Goal: Information Seeking & Learning: Learn about a topic

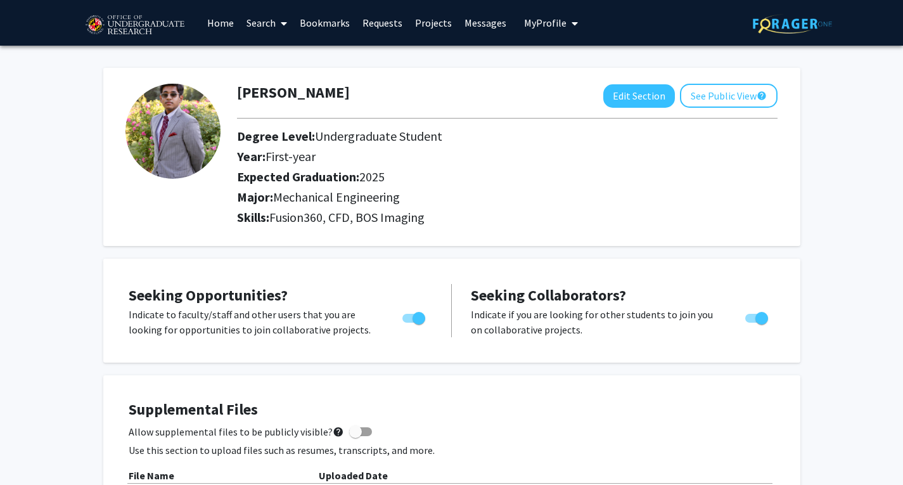
click at [254, 23] on link "Search" at bounding box center [266, 23] width 53 height 44
click at [255, 54] on span "Faculty/Staff" at bounding box center [286, 58] width 93 height 25
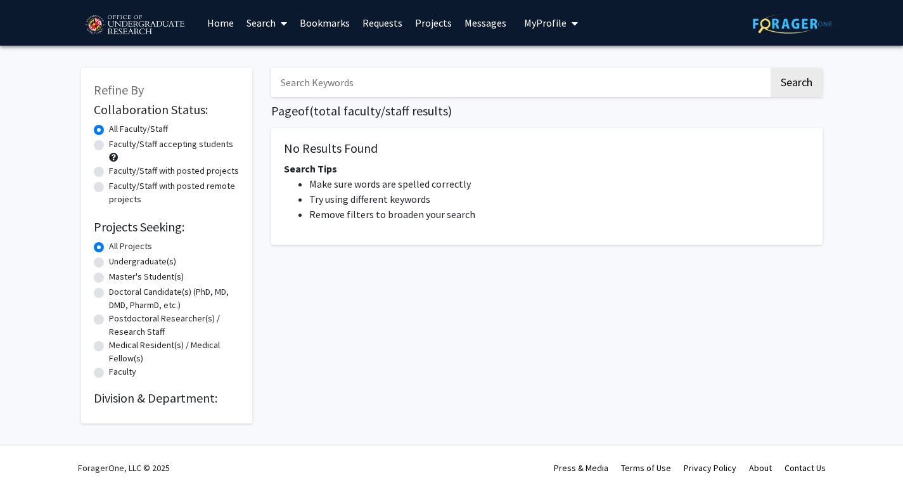
click at [643, 87] on input "Search Keywords" at bounding box center [520, 82] width 498 height 29
type input "engineering"
click at [771, 68] on button "Search" at bounding box center [797, 82] width 52 height 29
click at [797, 86] on button "Search" at bounding box center [797, 82] width 52 height 29
click at [792, 91] on button "Search" at bounding box center [797, 82] width 52 height 29
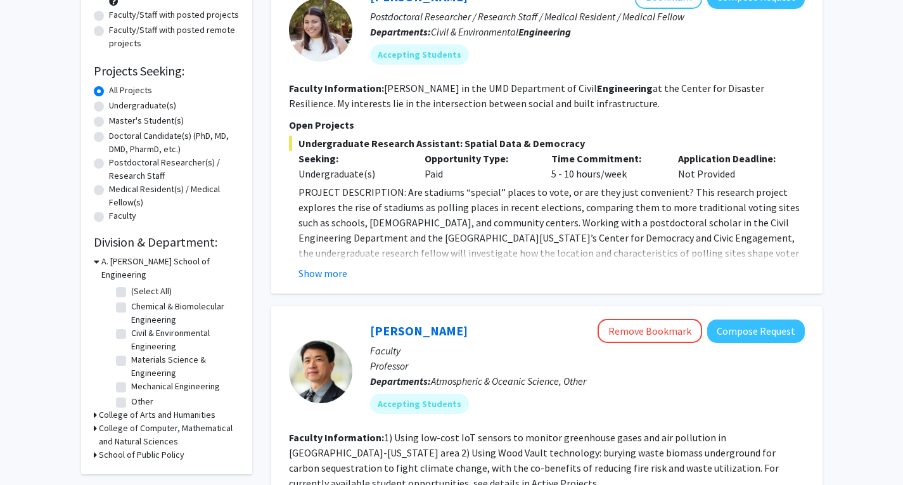
scroll to position [190, 0]
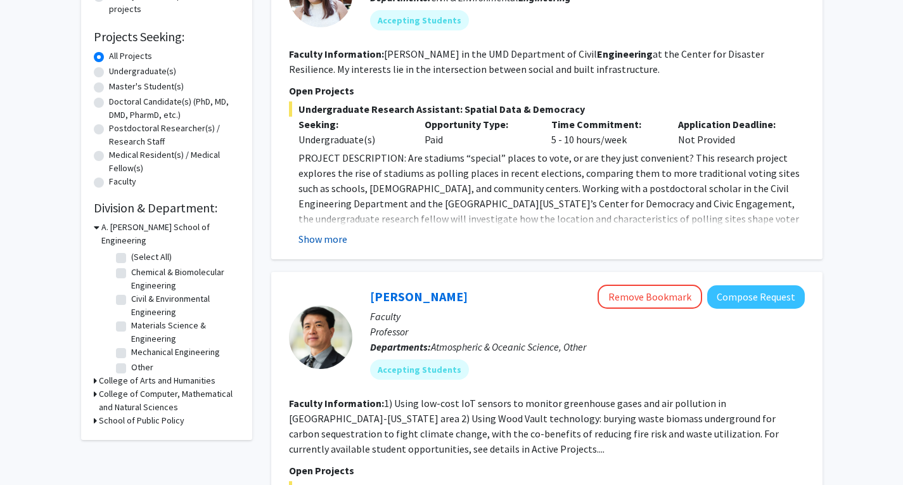
click at [328, 244] on button "Show more" at bounding box center [323, 238] width 49 height 15
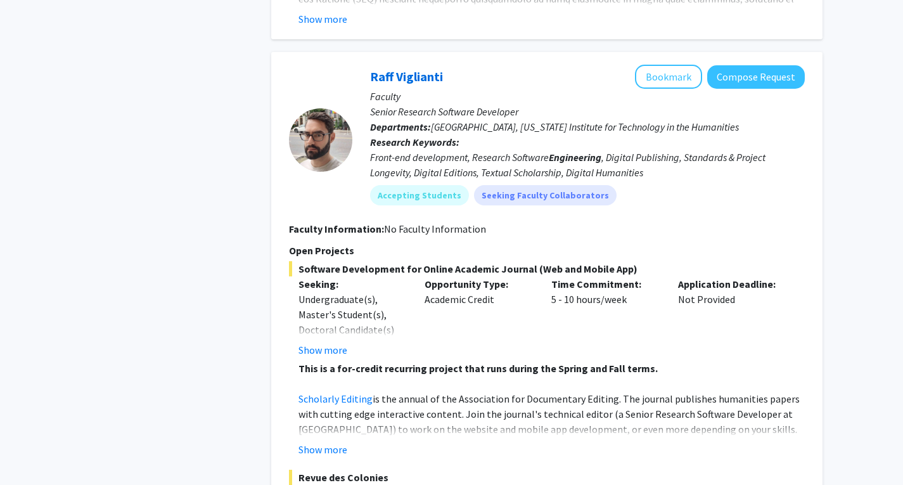
scroll to position [1268, 0]
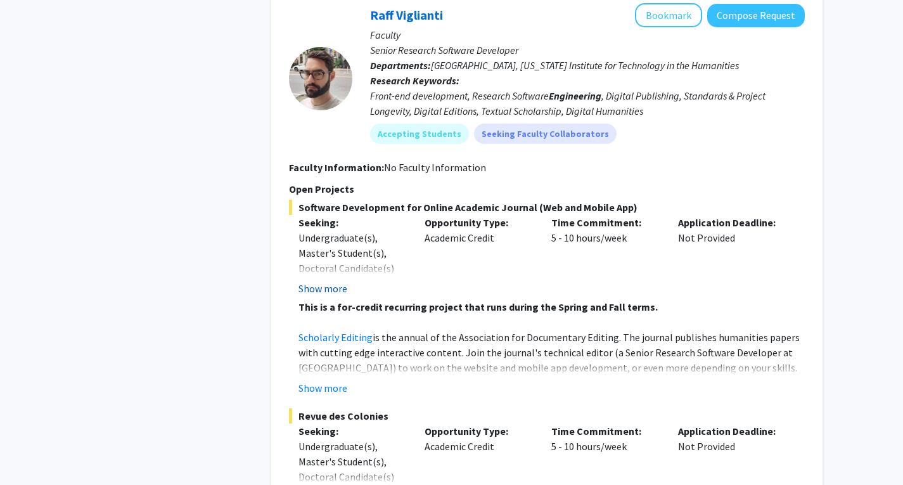
click at [325, 281] on button "Show more" at bounding box center [323, 288] width 49 height 15
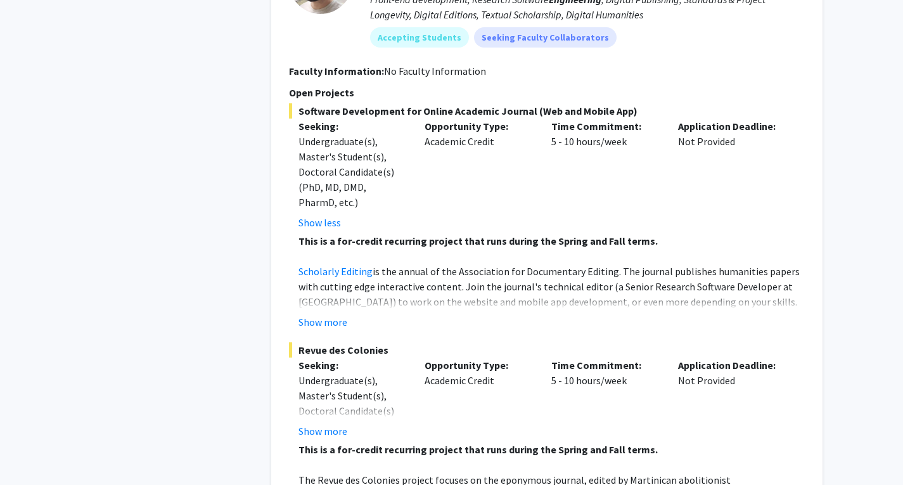
scroll to position [1395, 0]
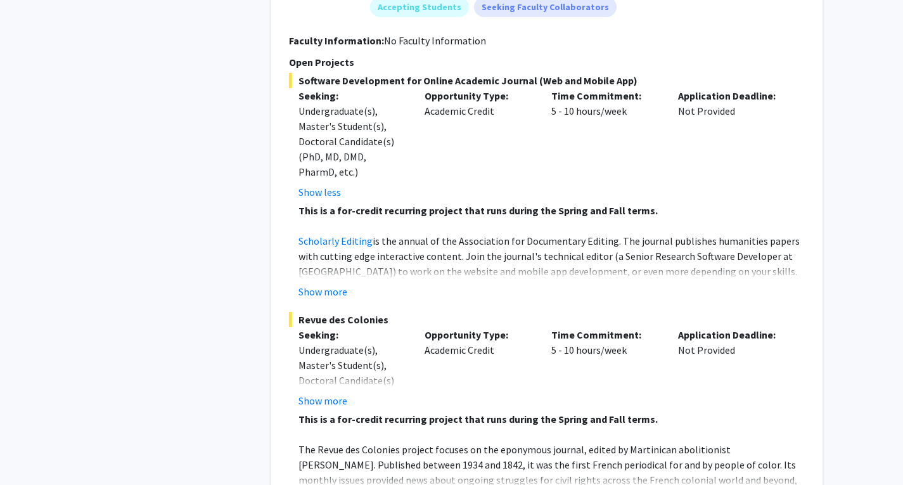
click at [325, 284] on button "Show more" at bounding box center [323, 291] width 49 height 15
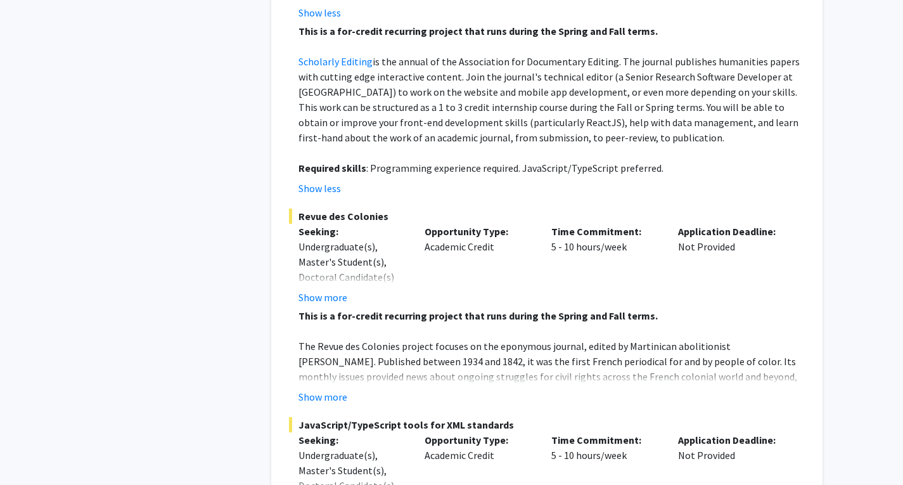
scroll to position [1585, 0]
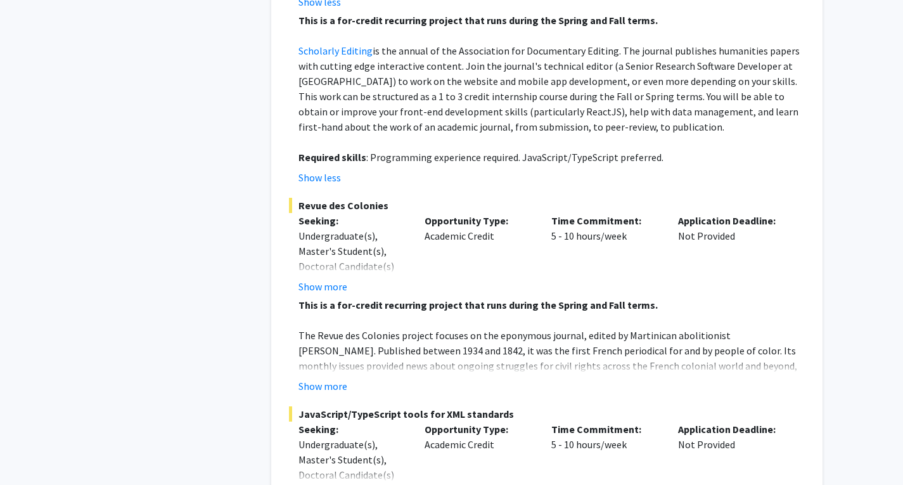
click at [315, 380] on fg-project-list "Software Development for Online Academic Journal (Web and Mobile App) Seeking: …" at bounding box center [547, 243] width 516 height 720
click at [321, 378] on button "Show more" at bounding box center [323, 385] width 49 height 15
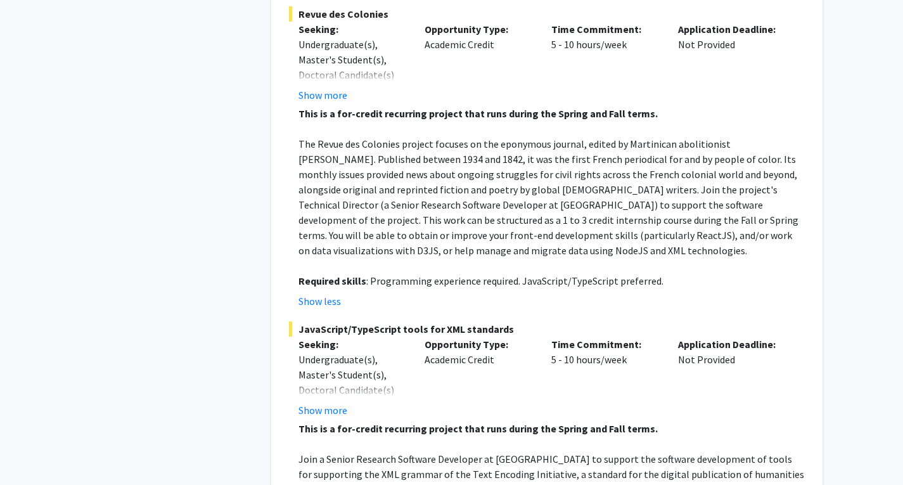
scroll to position [1902, 0]
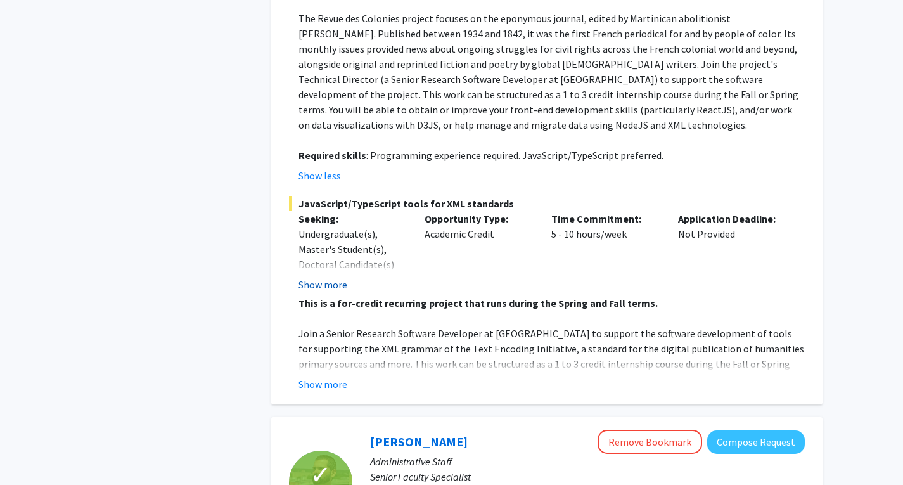
click at [321, 277] on button "Show more" at bounding box center [323, 284] width 49 height 15
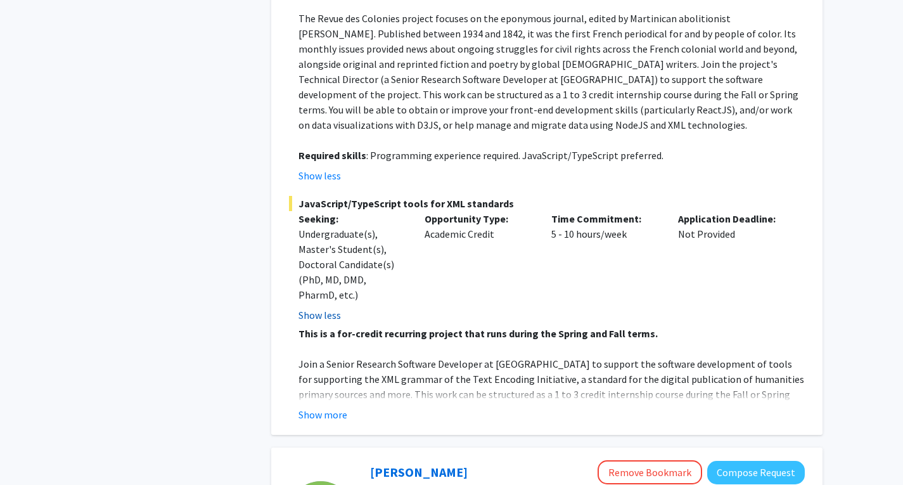
scroll to position [1965, 0]
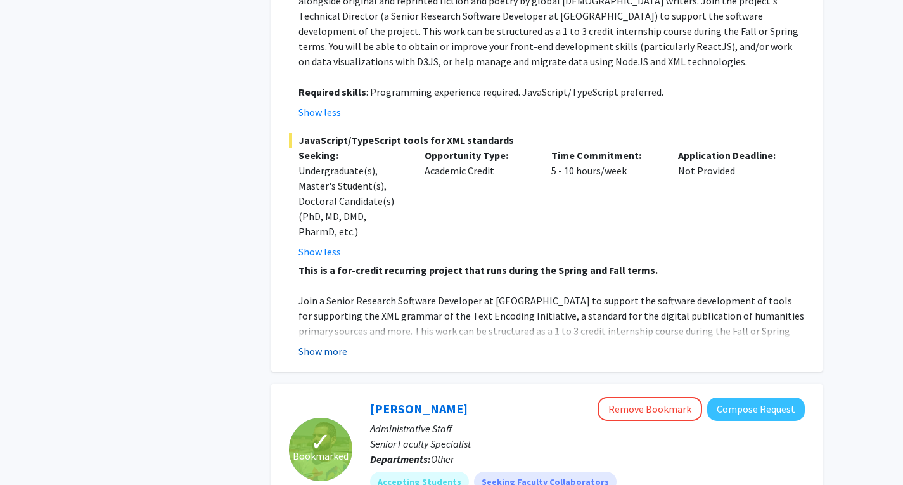
click at [309, 344] on button "Show more" at bounding box center [323, 351] width 49 height 15
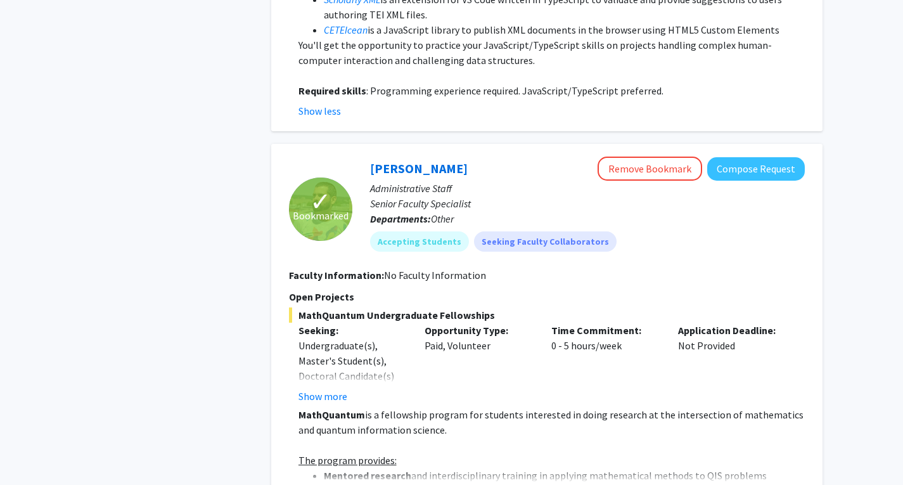
scroll to position [2409, 0]
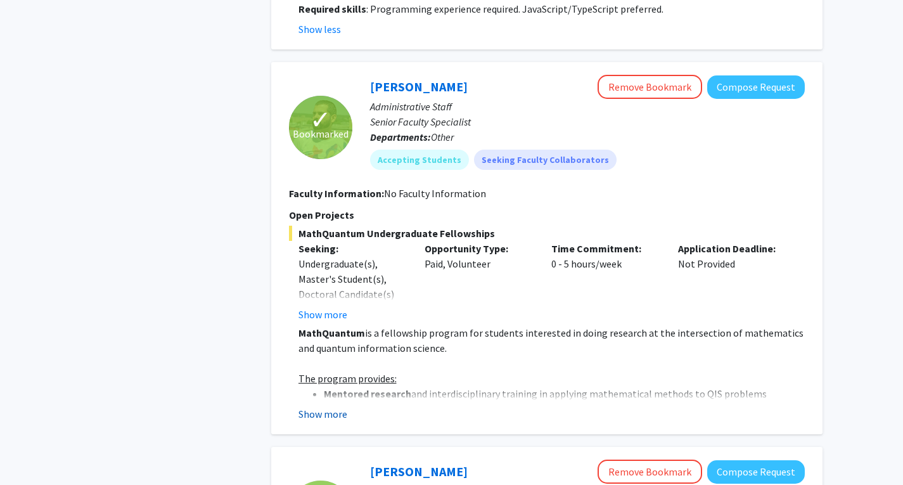
click at [316, 406] on button "Show more" at bounding box center [323, 413] width 49 height 15
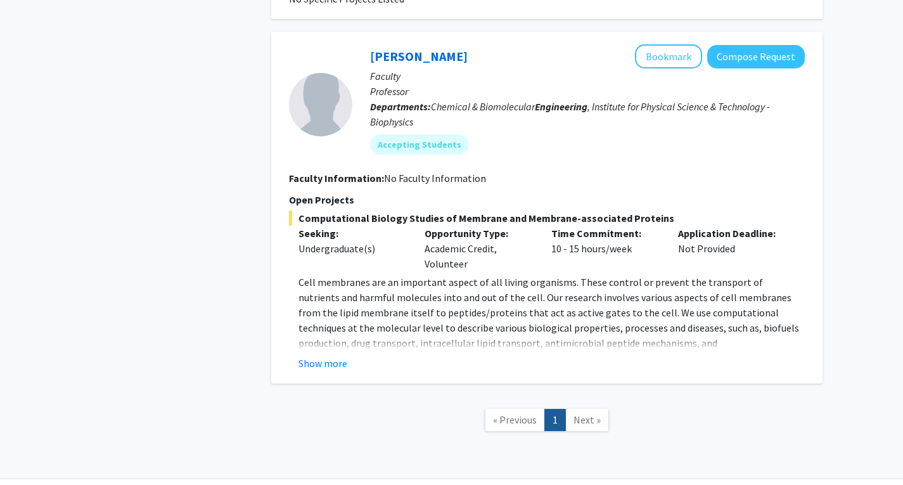
scroll to position [4057, 0]
click at [314, 355] on button "Show more" at bounding box center [323, 362] width 49 height 15
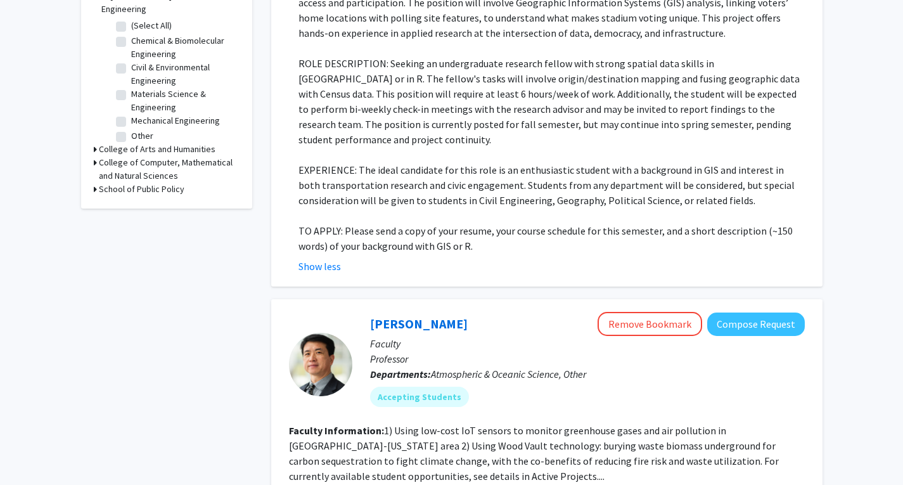
scroll to position [0, 0]
